Goal: Navigation & Orientation: Go to known website

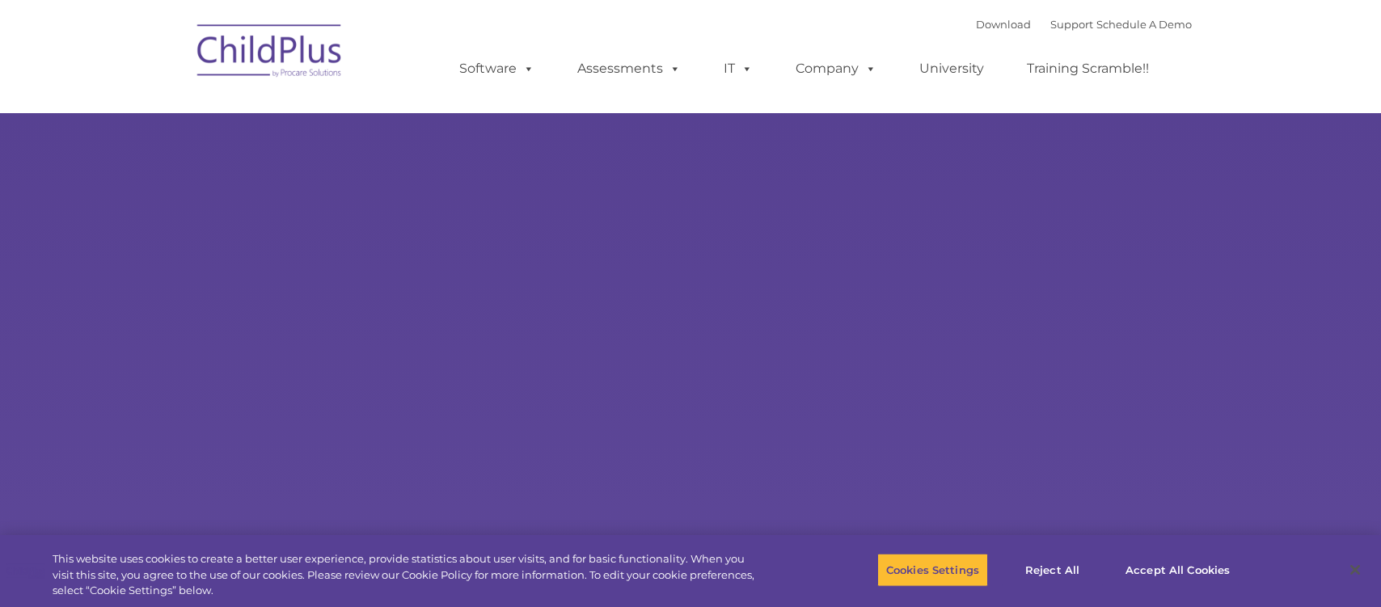
select select "MEDIUM"
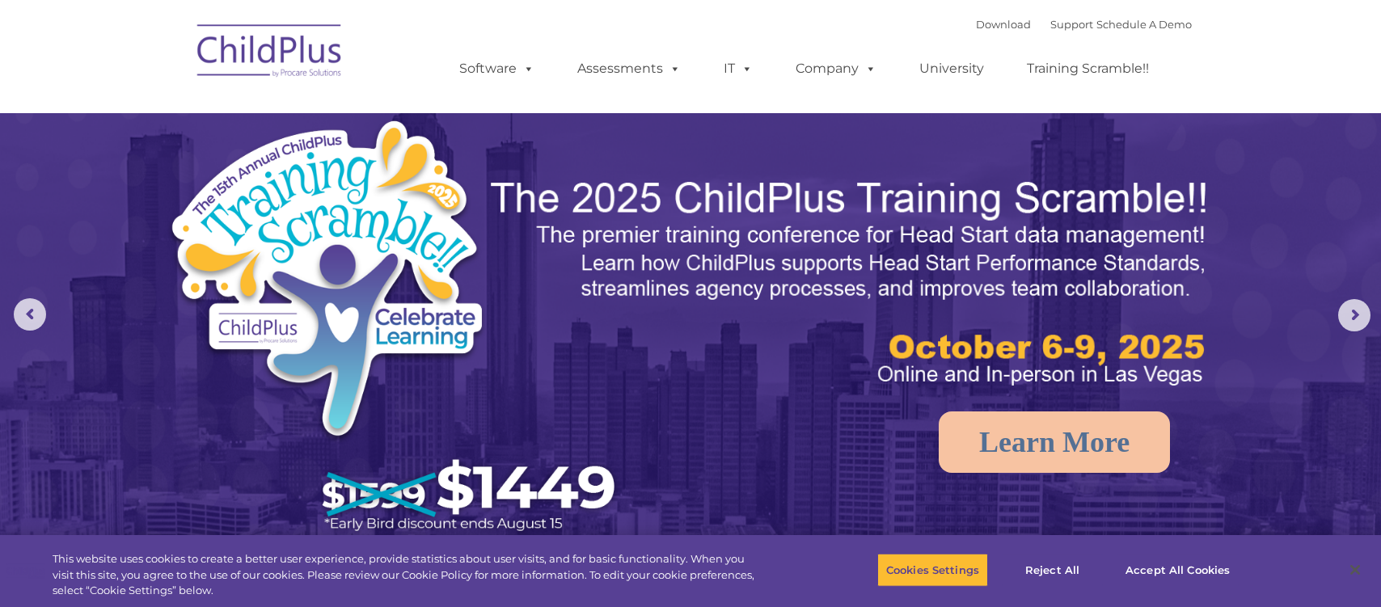
click at [276, 41] on img at bounding box center [270, 53] width 162 height 81
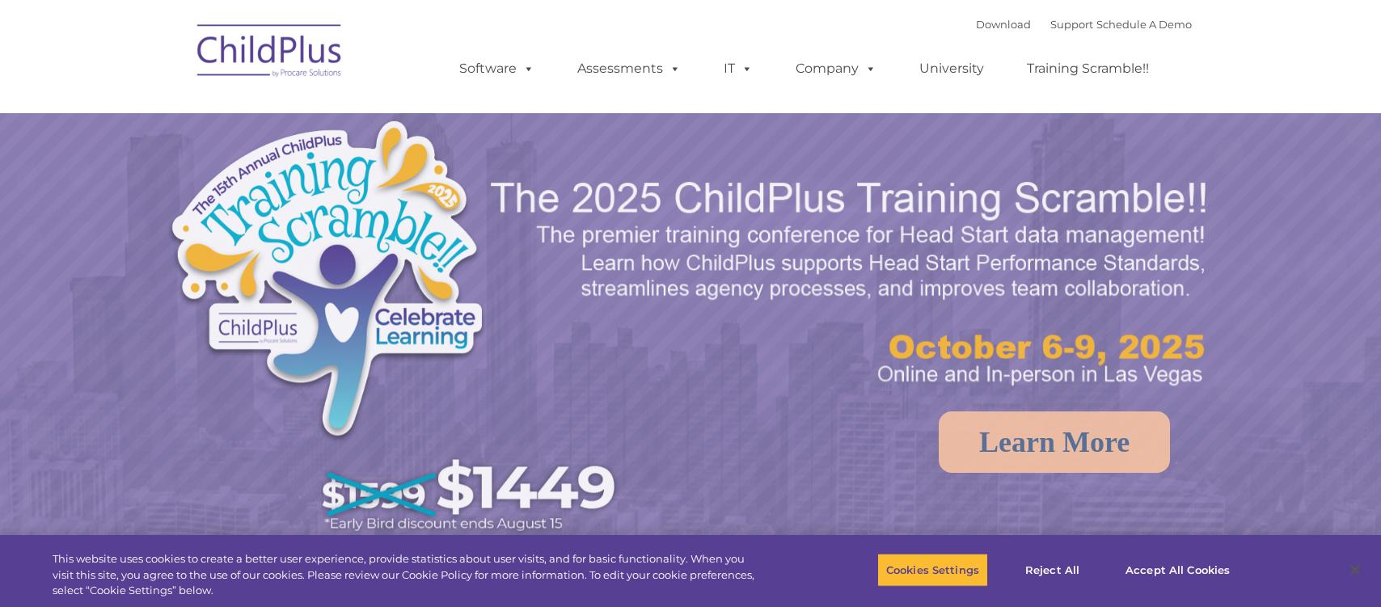
select select "MEDIUM"
